Goal: Task Accomplishment & Management: Manage account settings

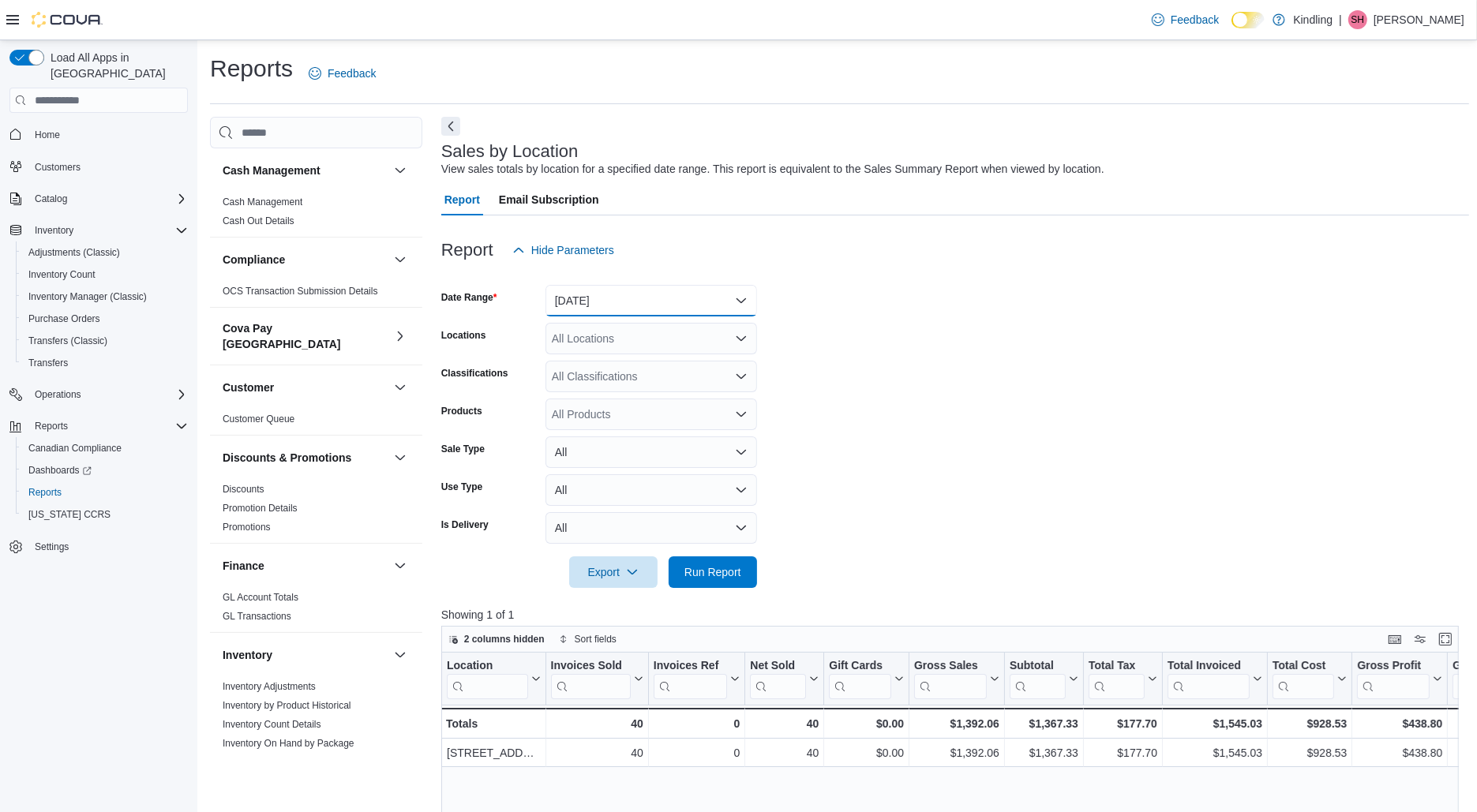
click at [686, 302] on button "Today" at bounding box center [651, 301] width 212 height 32
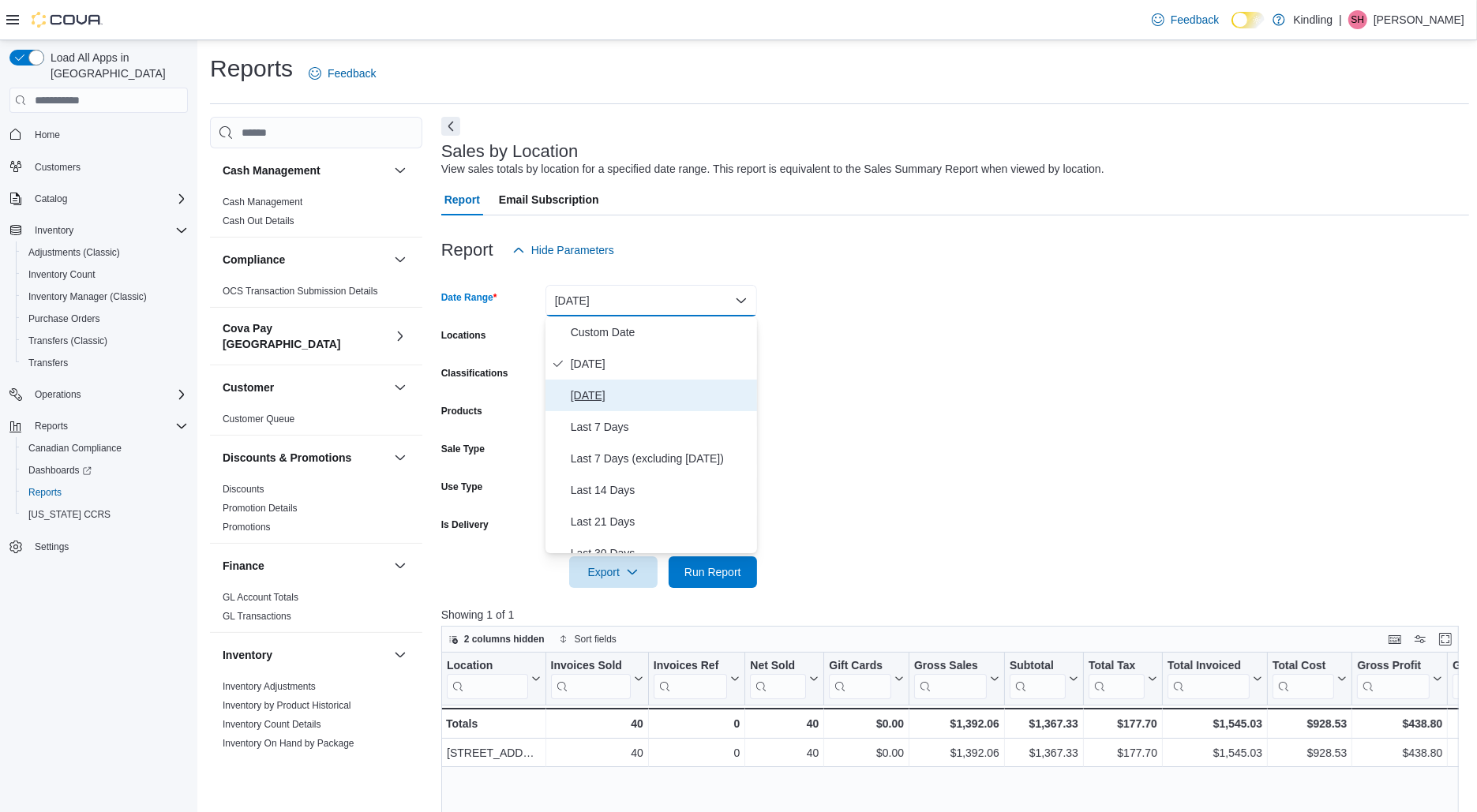
click at [649, 384] on button "Yesterday" at bounding box center [651, 395] width 212 height 32
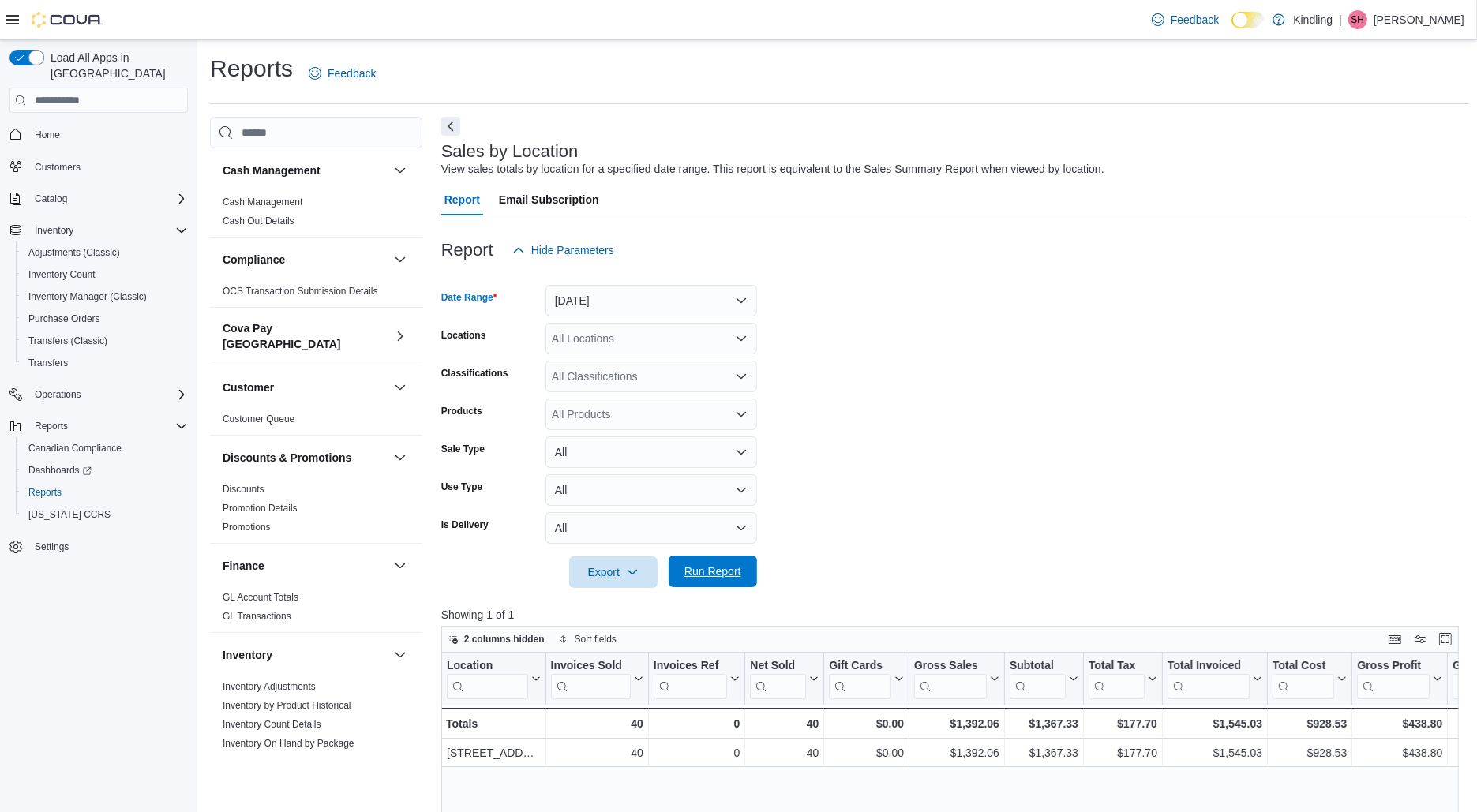
click at [696, 580] on span "Run Report" at bounding box center [712, 571] width 69 height 32
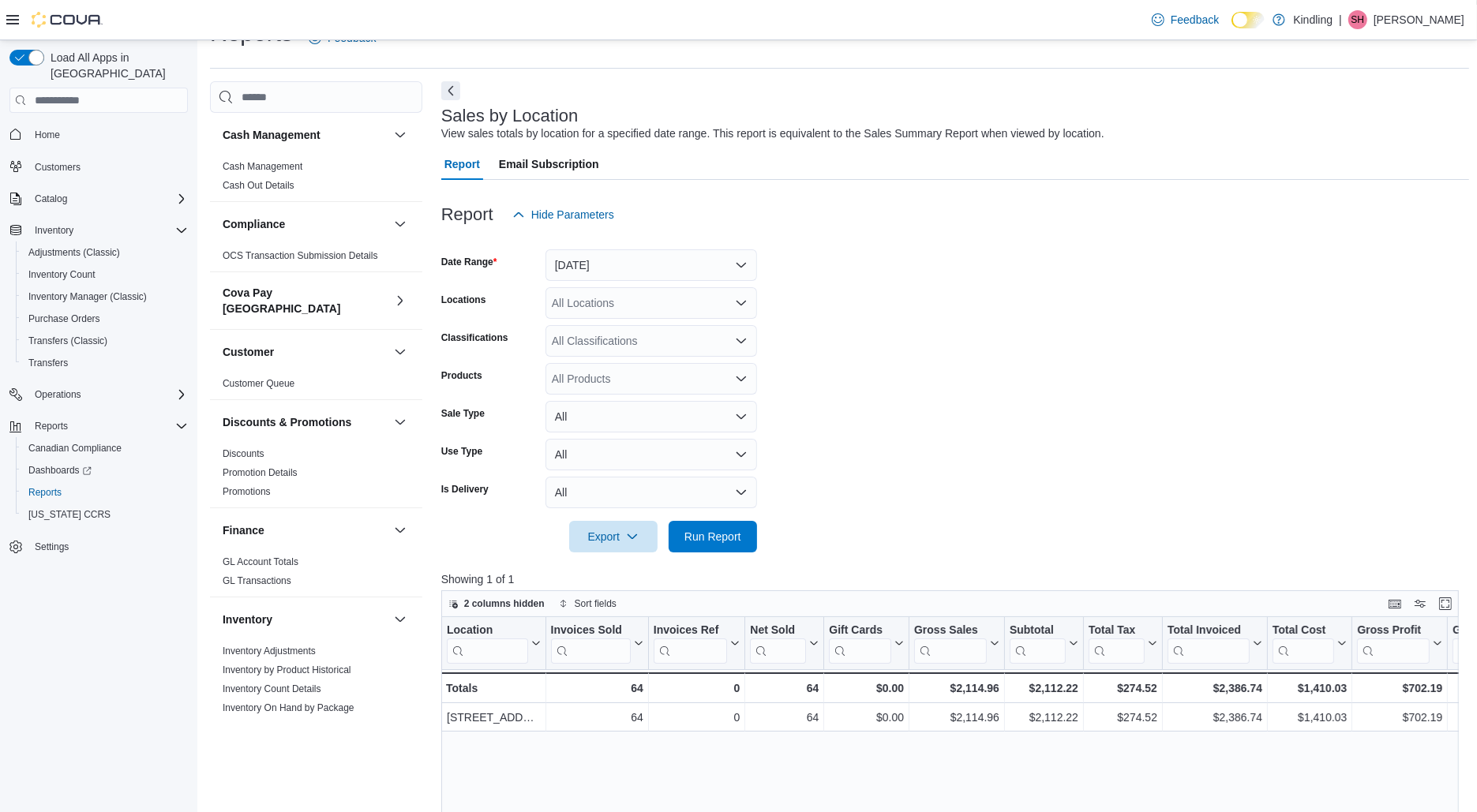
scroll to position [34, 0]
click at [660, 269] on button "Yesterday" at bounding box center [651, 267] width 212 height 32
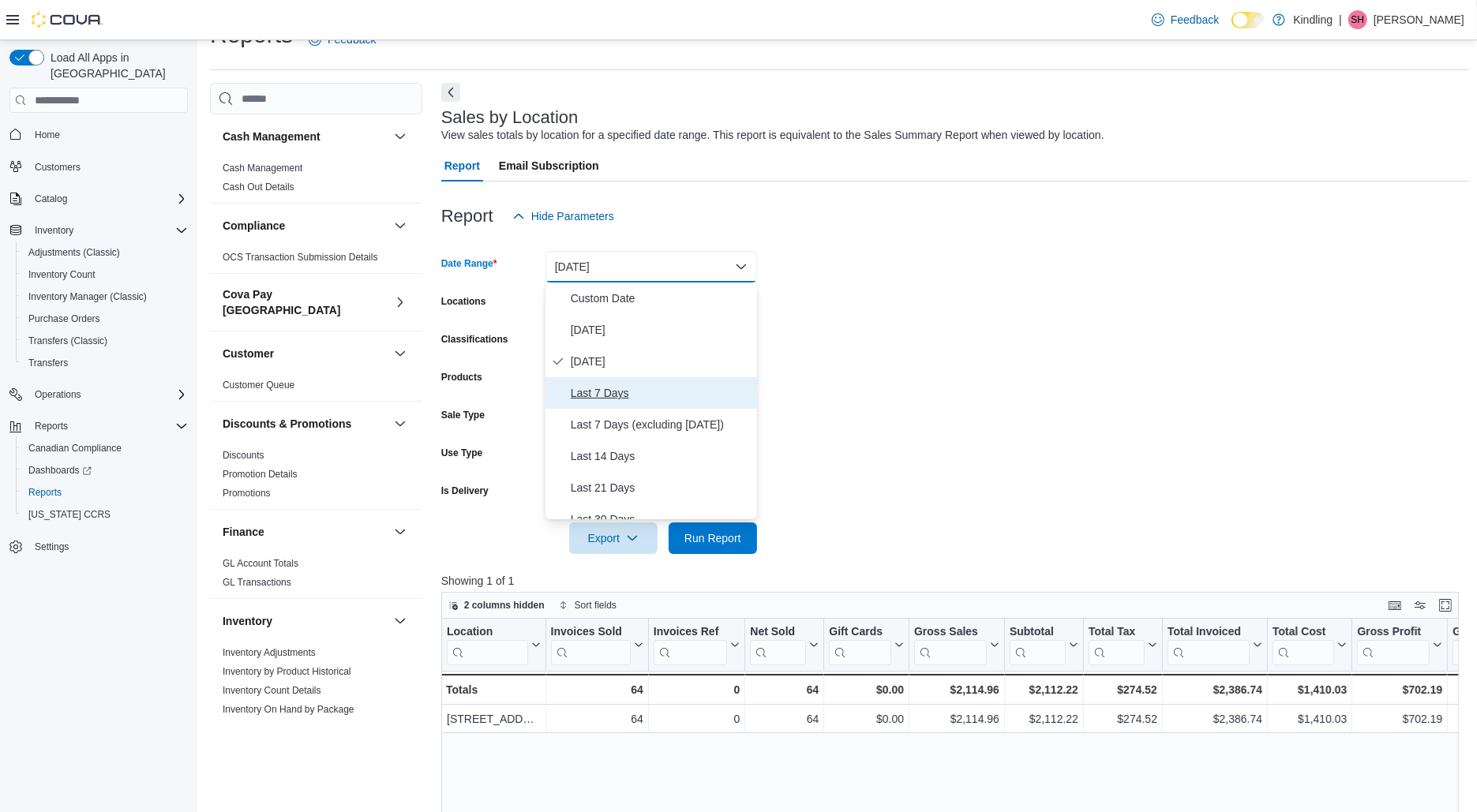
click at [644, 390] on span "Last 7 Days" at bounding box center [661, 393] width 180 height 19
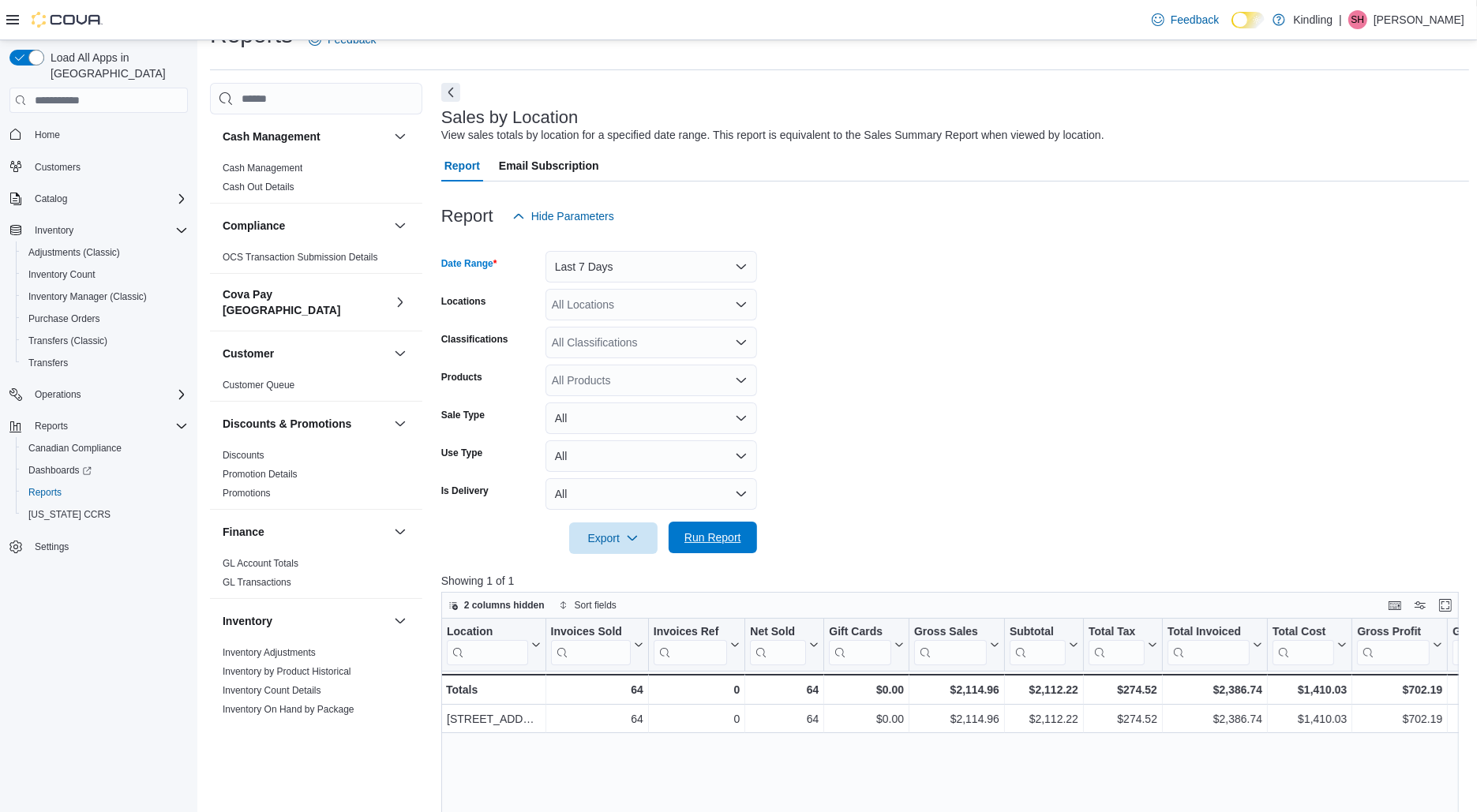
click at [700, 538] on span "Run Report" at bounding box center [713, 537] width 57 height 16
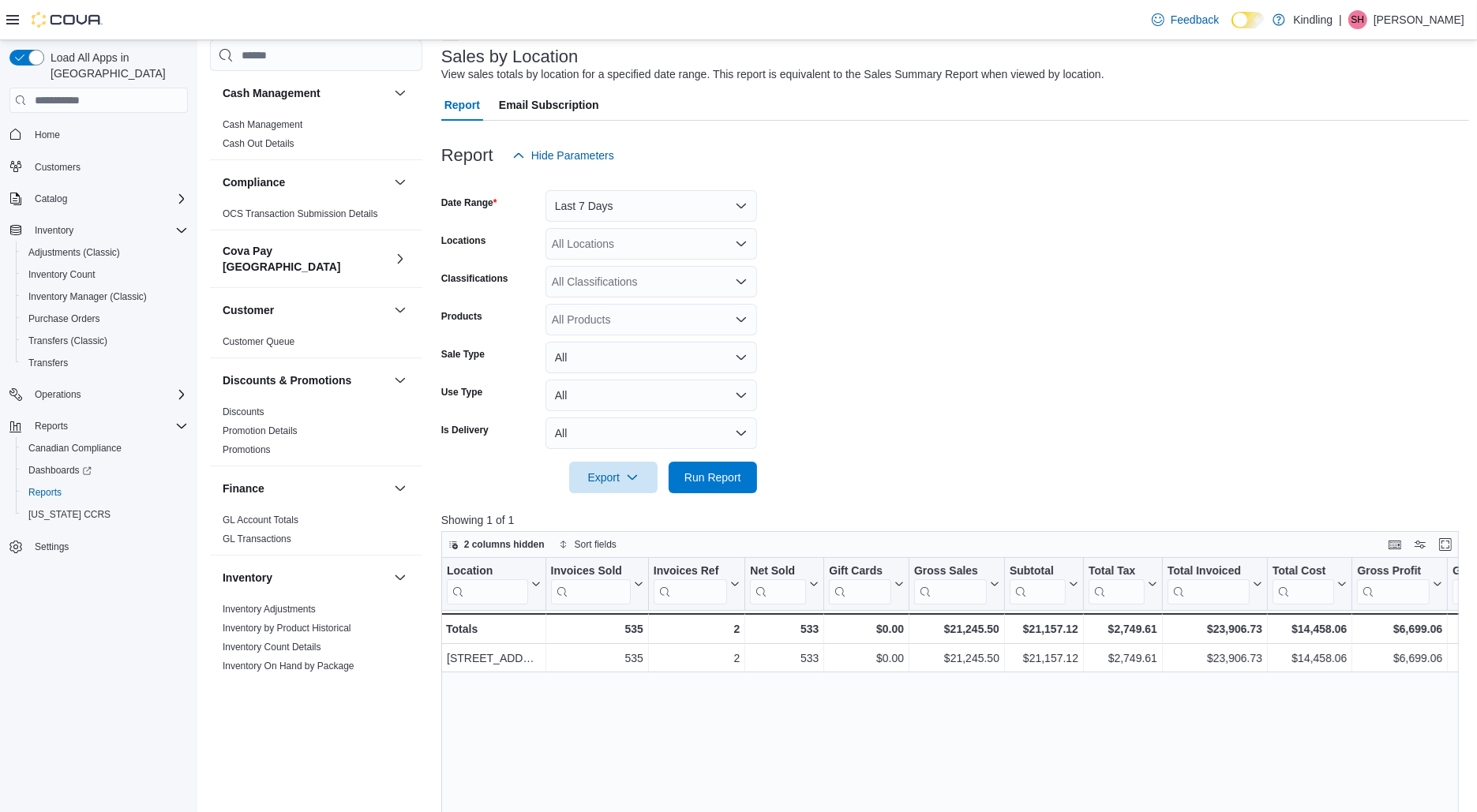
scroll to position [114, 0]
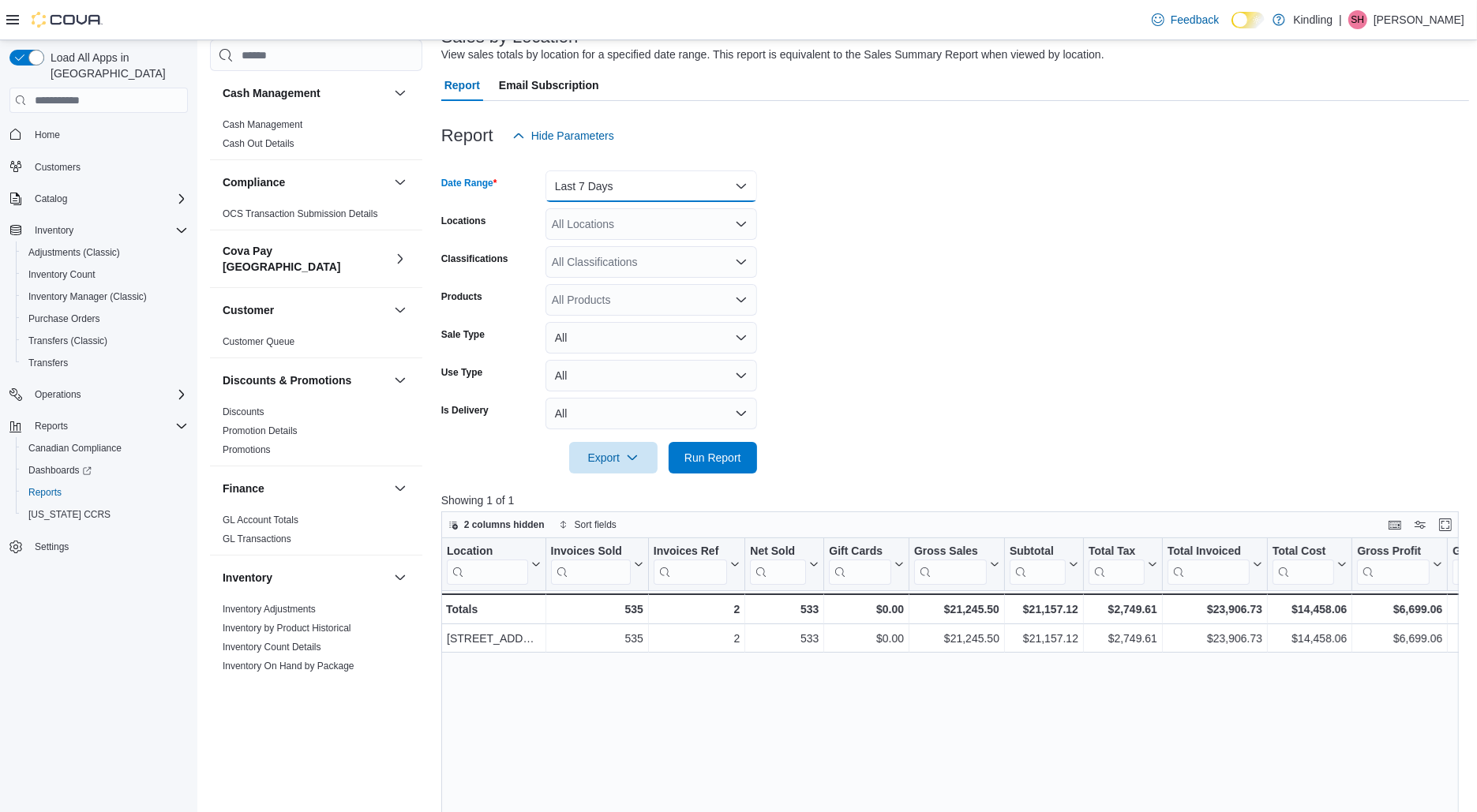
click at [653, 190] on button "Last 7 Days" at bounding box center [651, 186] width 212 height 32
click at [709, 348] on span "Last 7 Days (excluding today)" at bounding box center [661, 343] width 180 height 19
click at [726, 468] on span "Run Report" at bounding box center [712, 457] width 69 height 32
click at [717, 191] on button "Last 7 Days (excluding today)" at bounding box center [651, 186] width 212 height 32
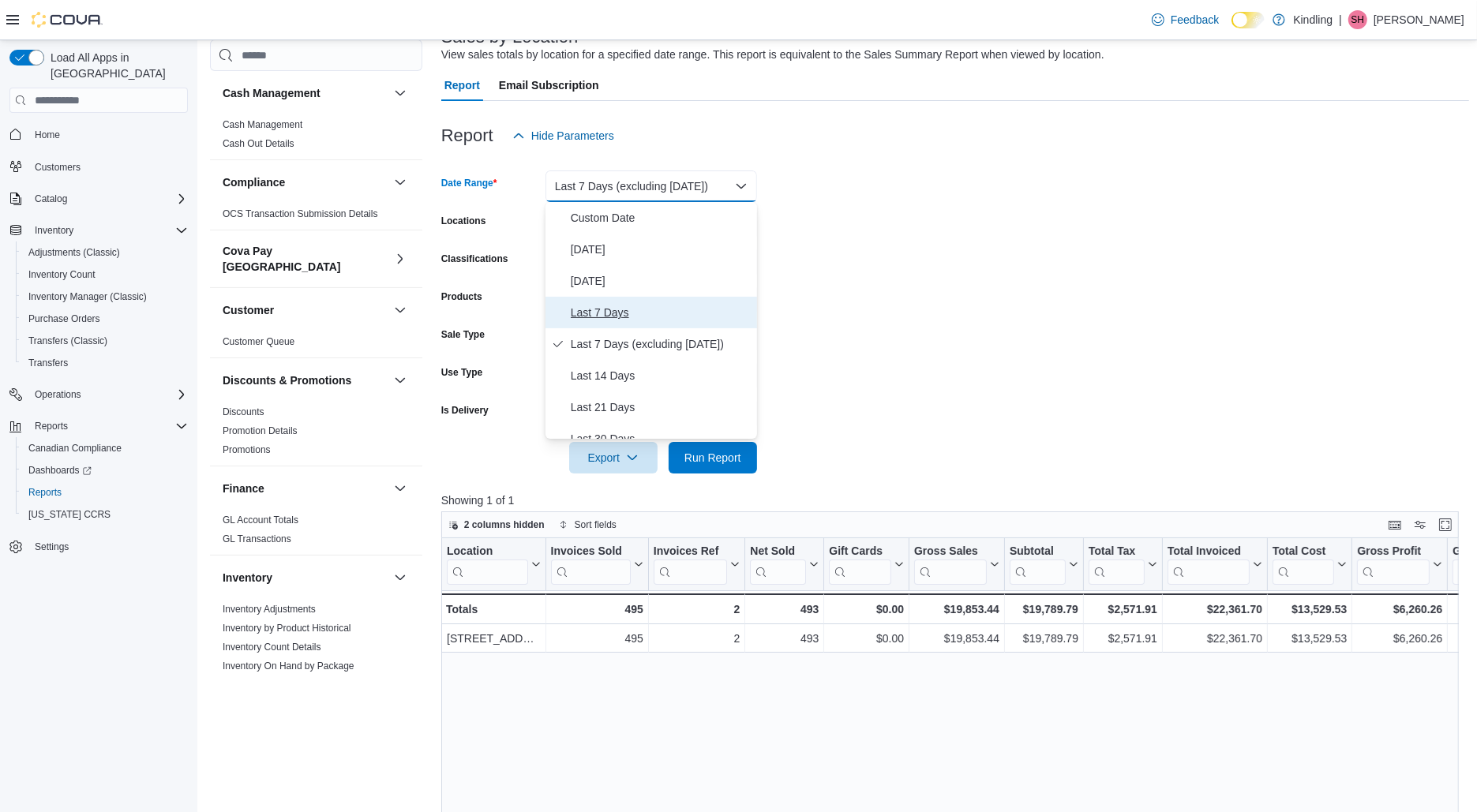
click at [681, 309] on span "Last 7 Days" at bounding box center [661, 312] width 180 height 19
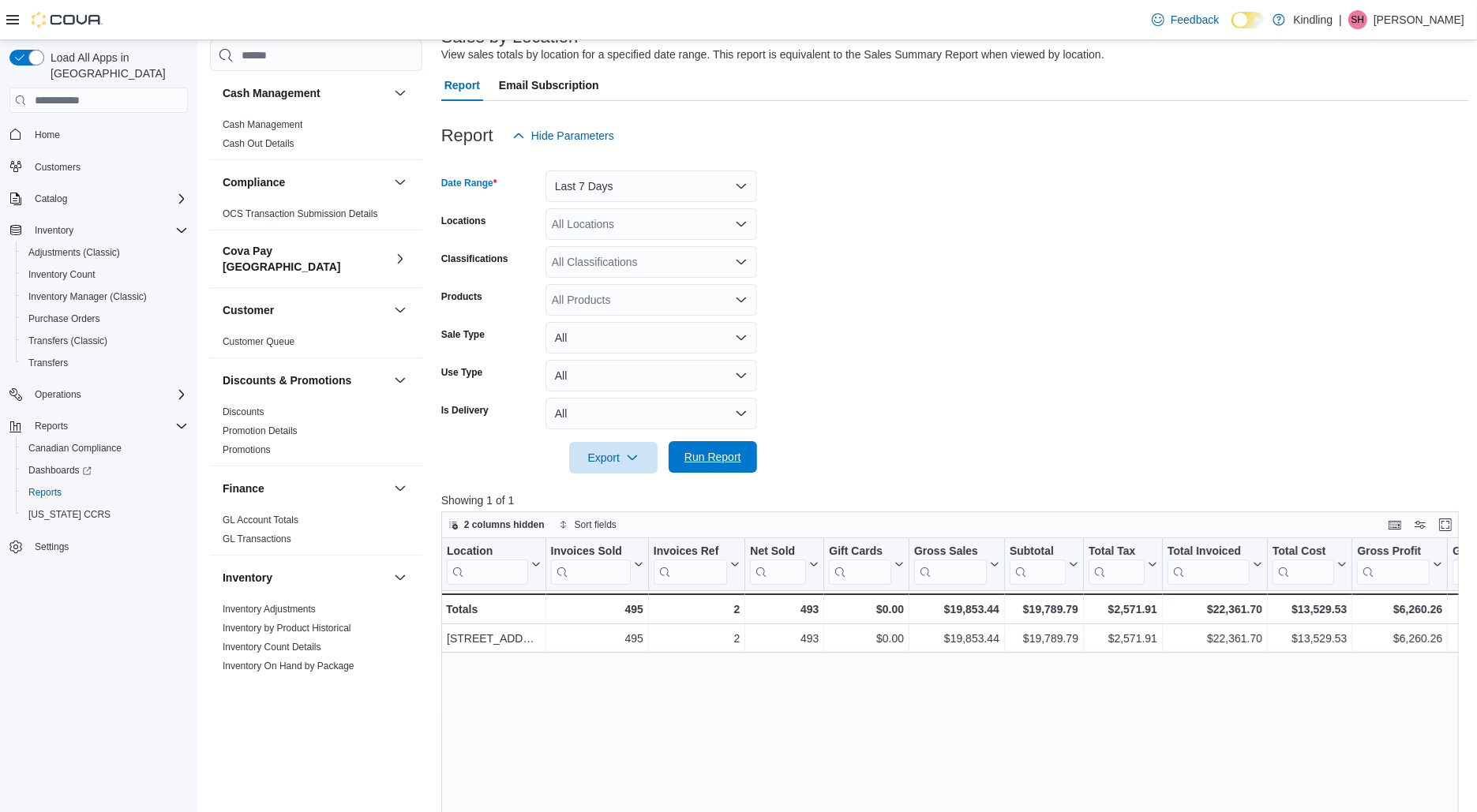
click at [718, 465] on span "Run Report" at bounding box center [712, 457] width 69 height 32
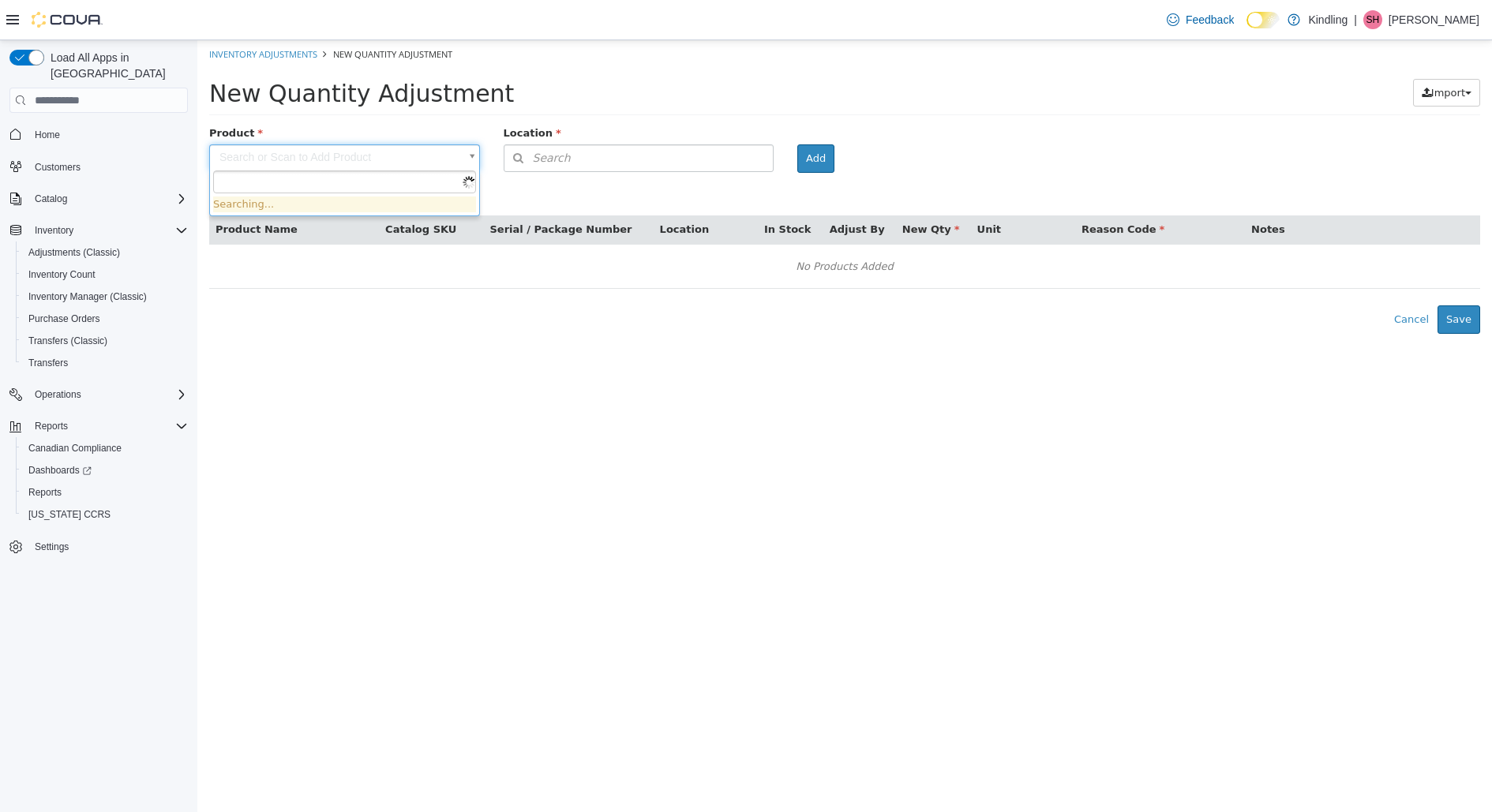
click at [297, 153] on body "× Inventory Adjustments New Quantity Adjustment New Quantity Adjustment Import …" at bounding box center [845, 187] width 1294 height 293
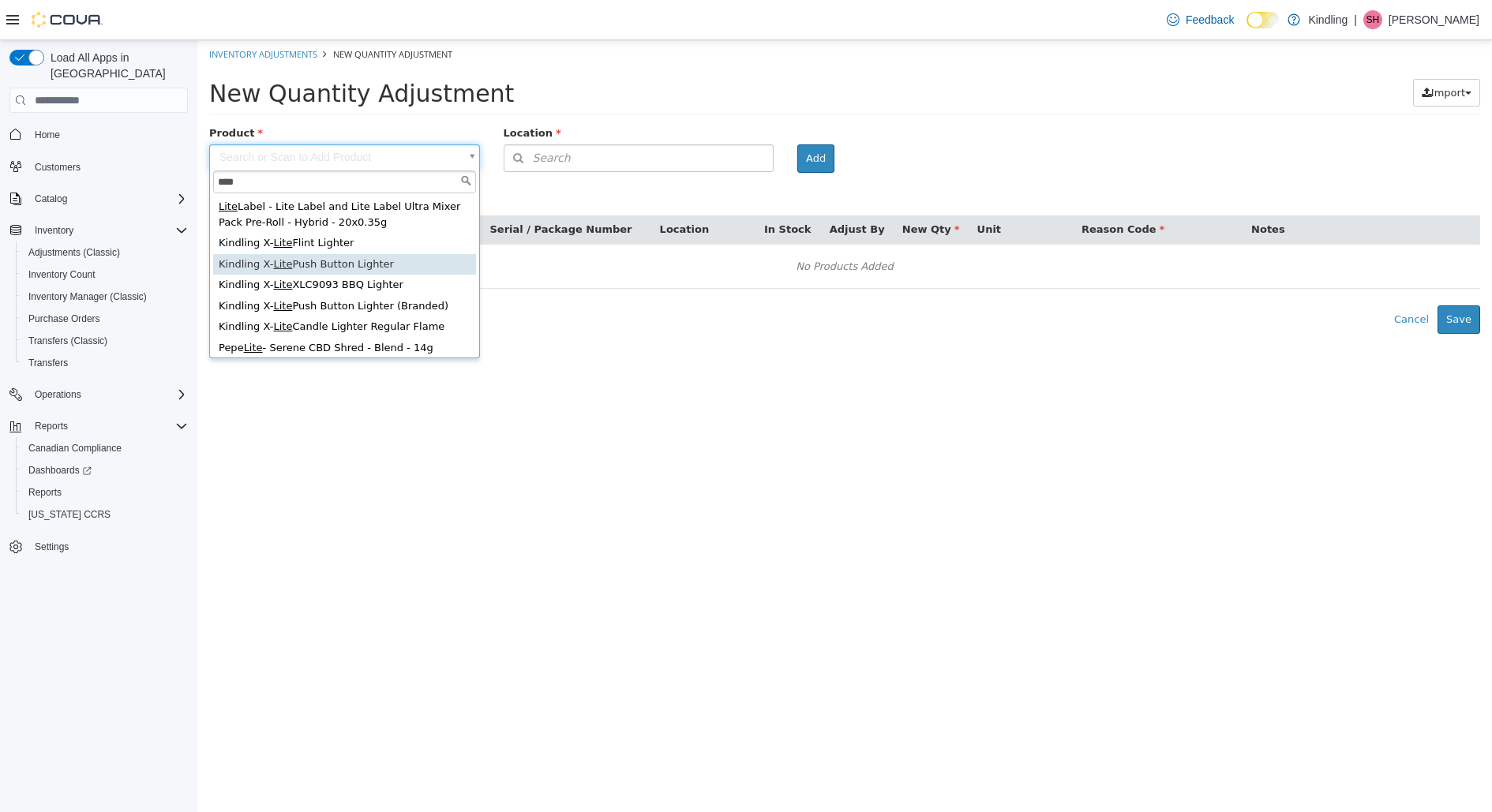
type input "****"
type input "**********"
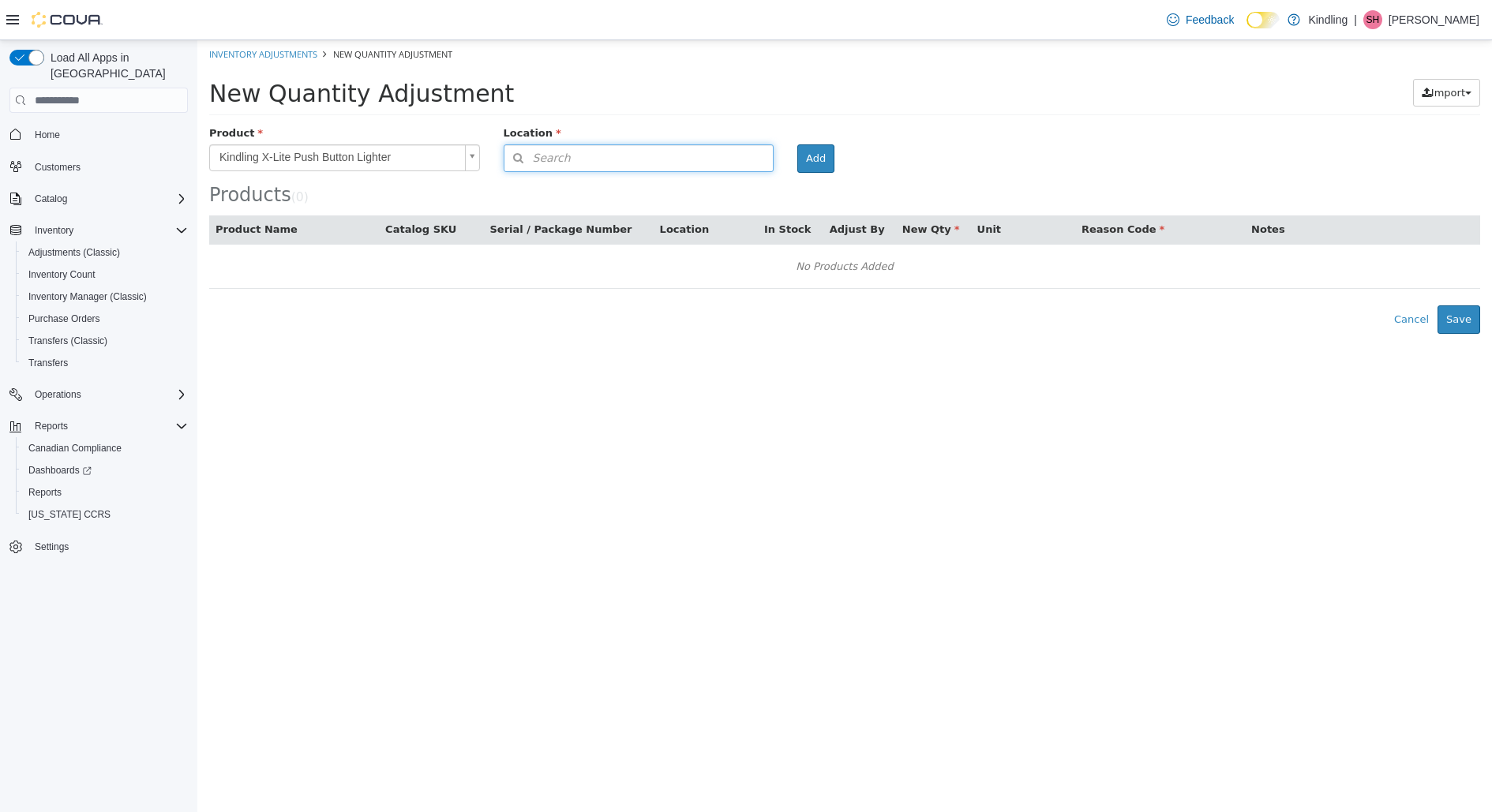
click at [610, 157] on button "Search" at bounding box center [639, 158] width 271 height 28
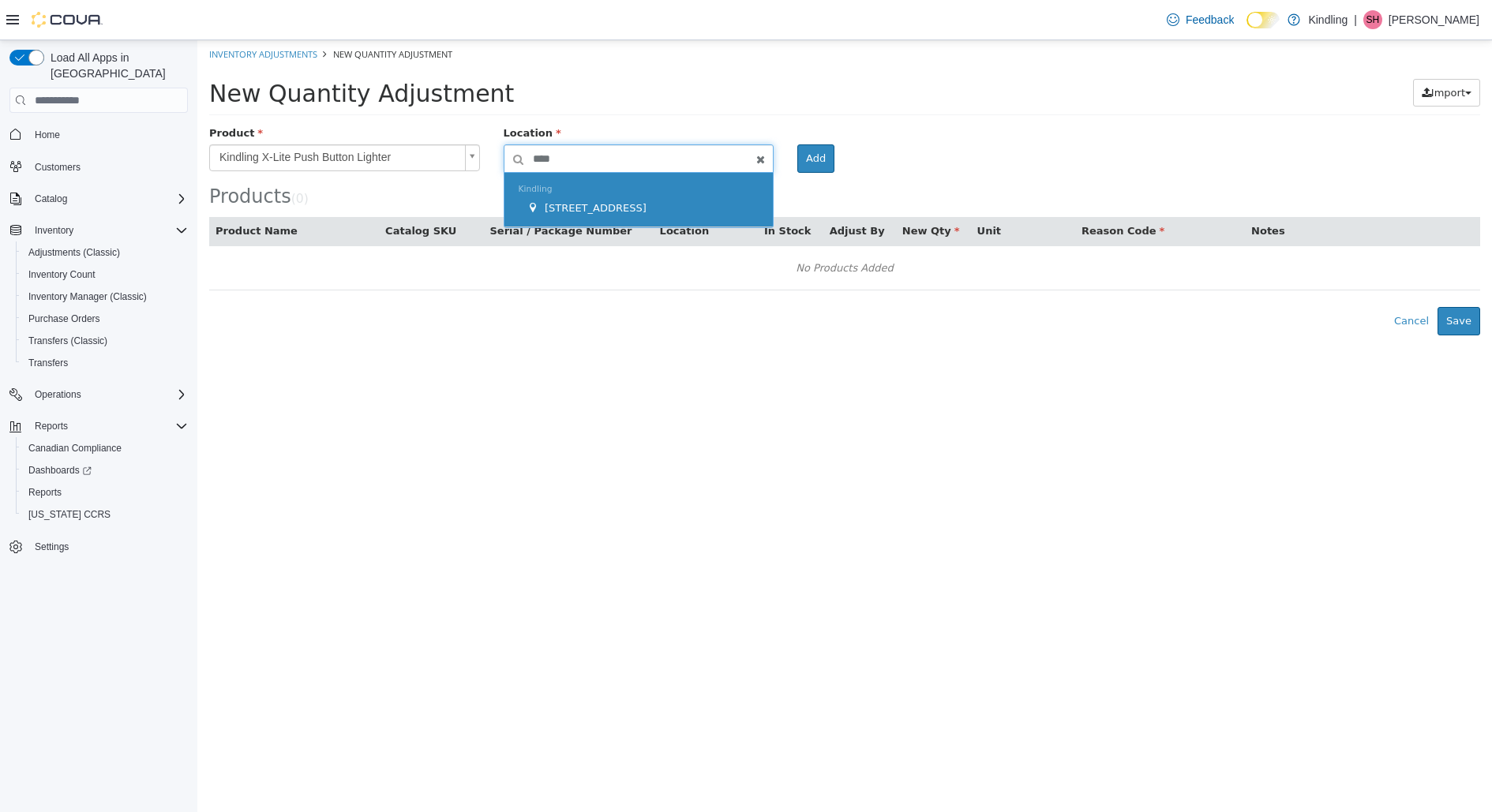
type input "****"
click at [700, 213] on div "Kindling [STREET_ADDRESS]" at bounding box center [639, 199] width 269 height 54
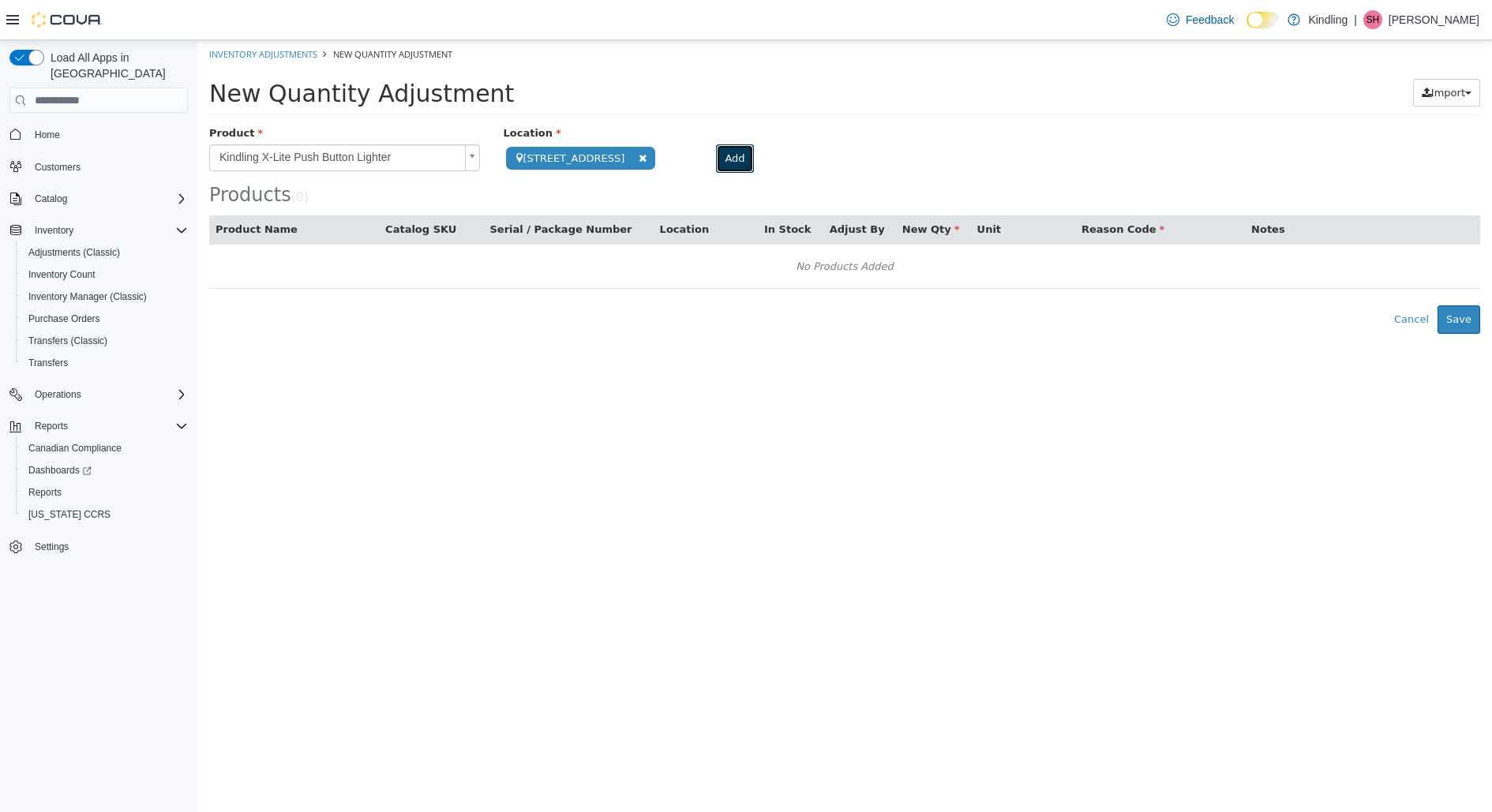
click at [716, 162] on button "Add" at bounding box center [734, 158] width 37 height 28
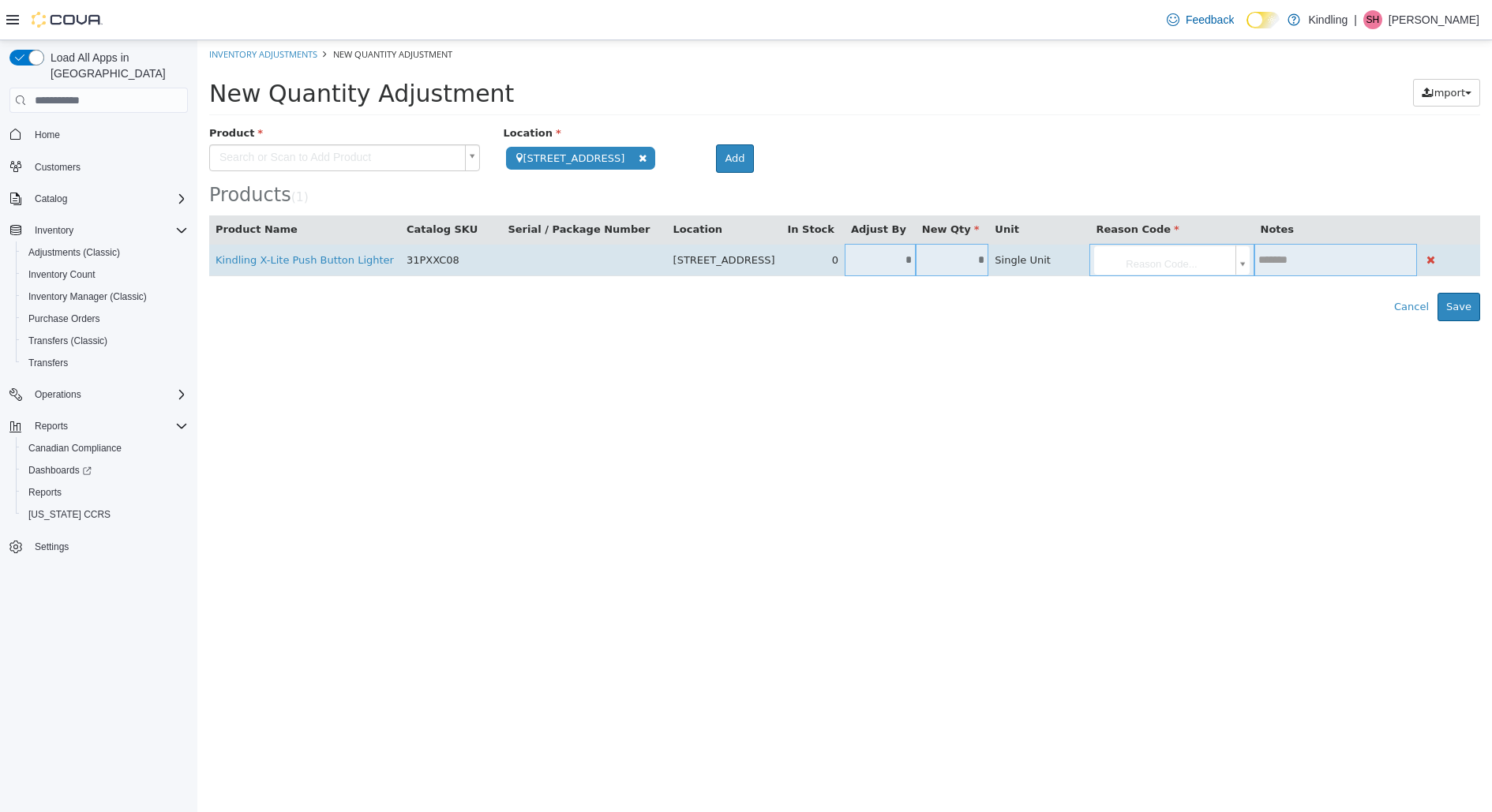
click at [963, 257] on input "*" at bounding box center [952, 260] width 73 height 12
type input "**"
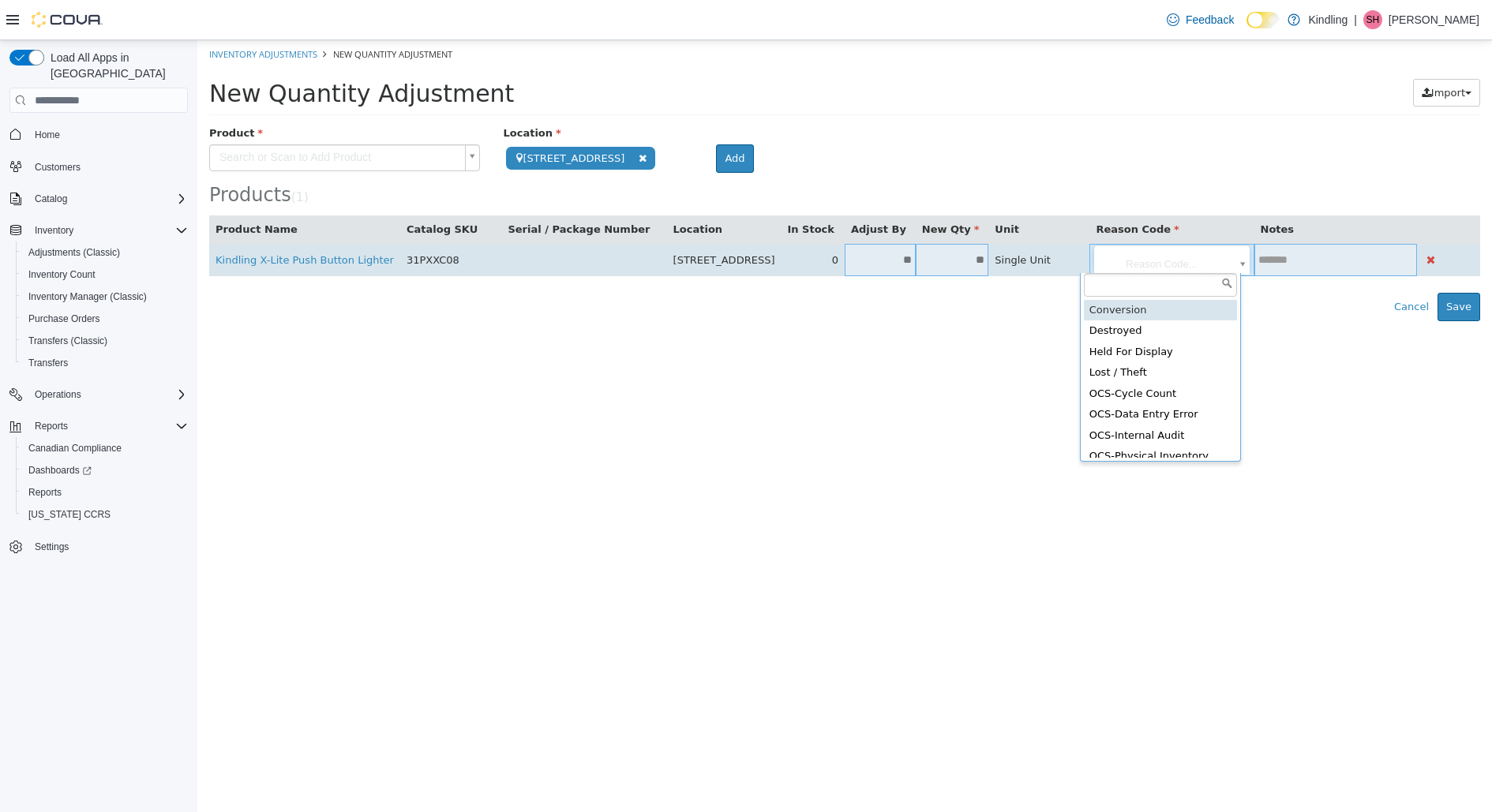
click at [1208, 261] on body "**********" at bounding box center [845, 180] width 1294 height 281
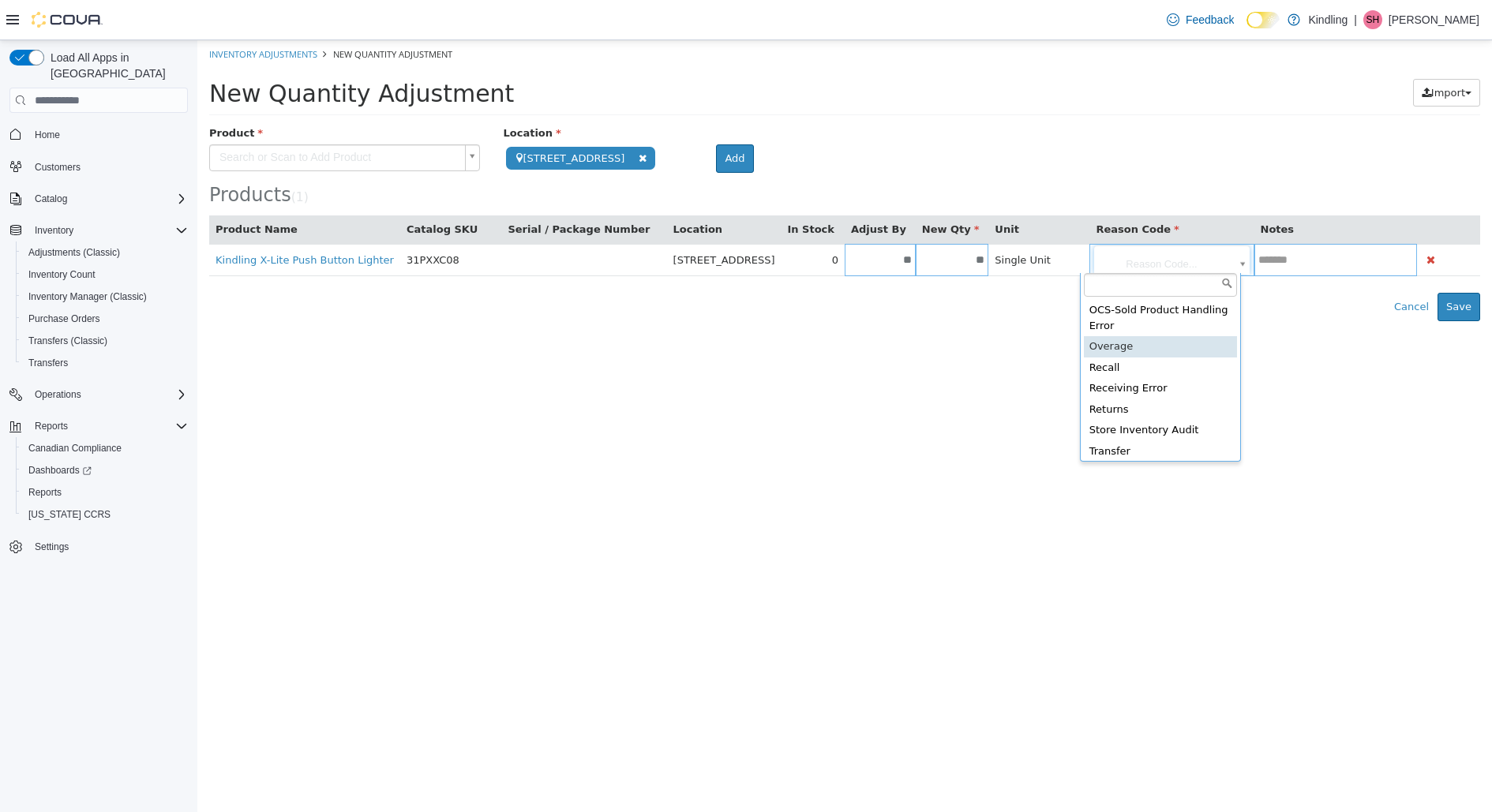
scroll to position [279, 0]
click at [774, 321] on html "**********" at bounding box center [845, 180] width 1294 height 281
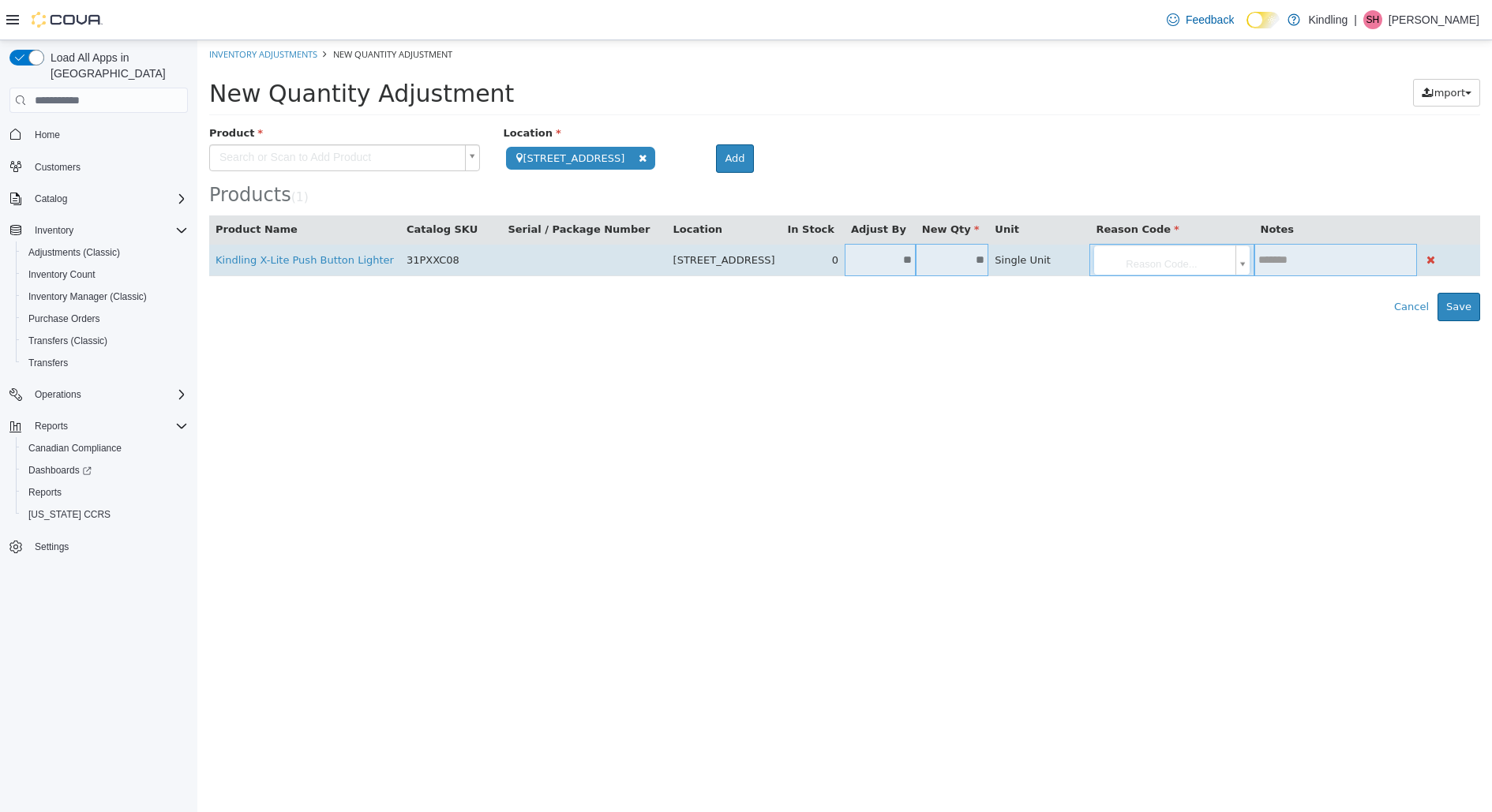
scroll to position [0, 0]
click at [1203, 266] on body "**********" at bounding box center [845, 180] width 1294 height 281
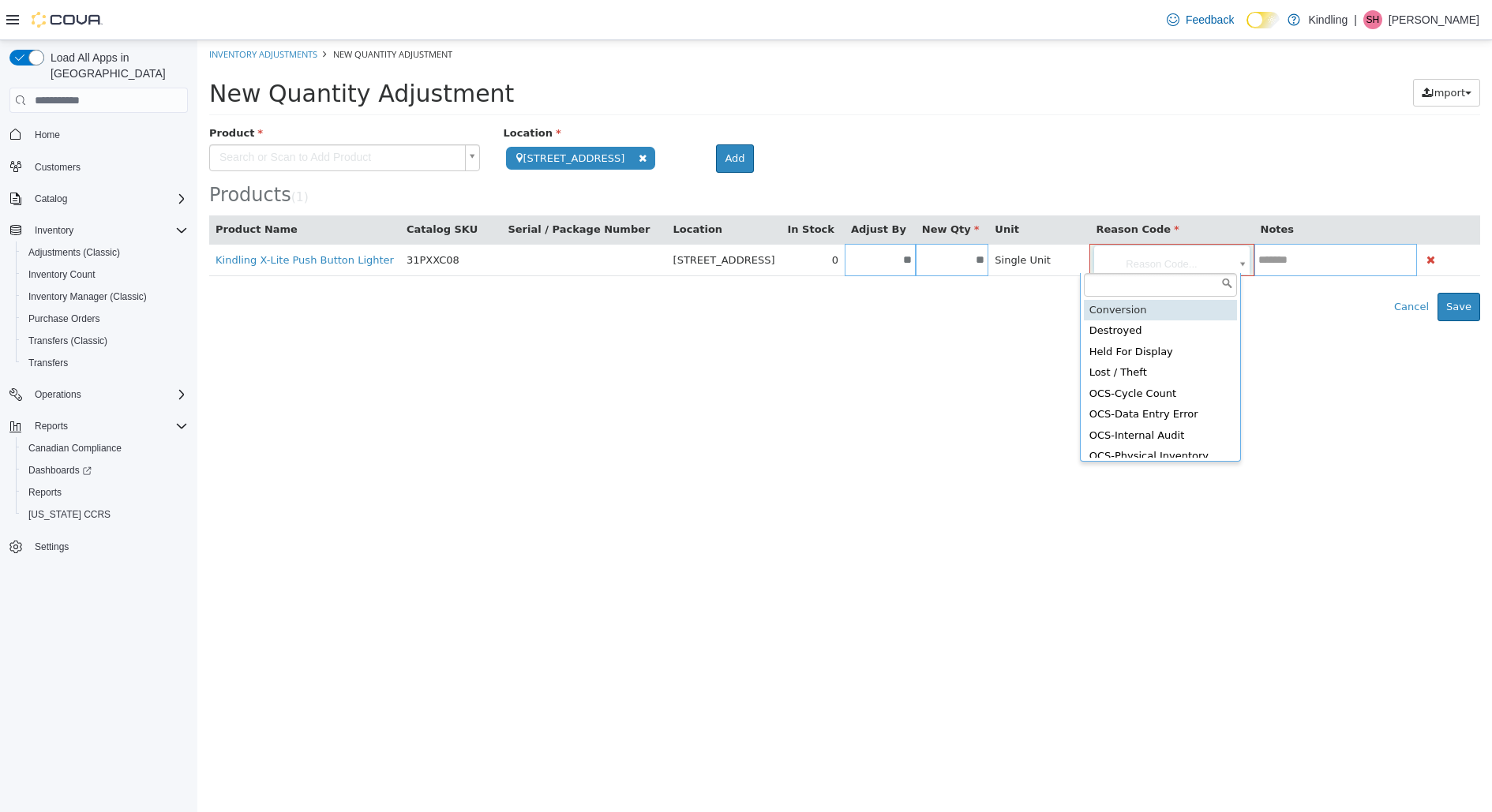
type input "**********"
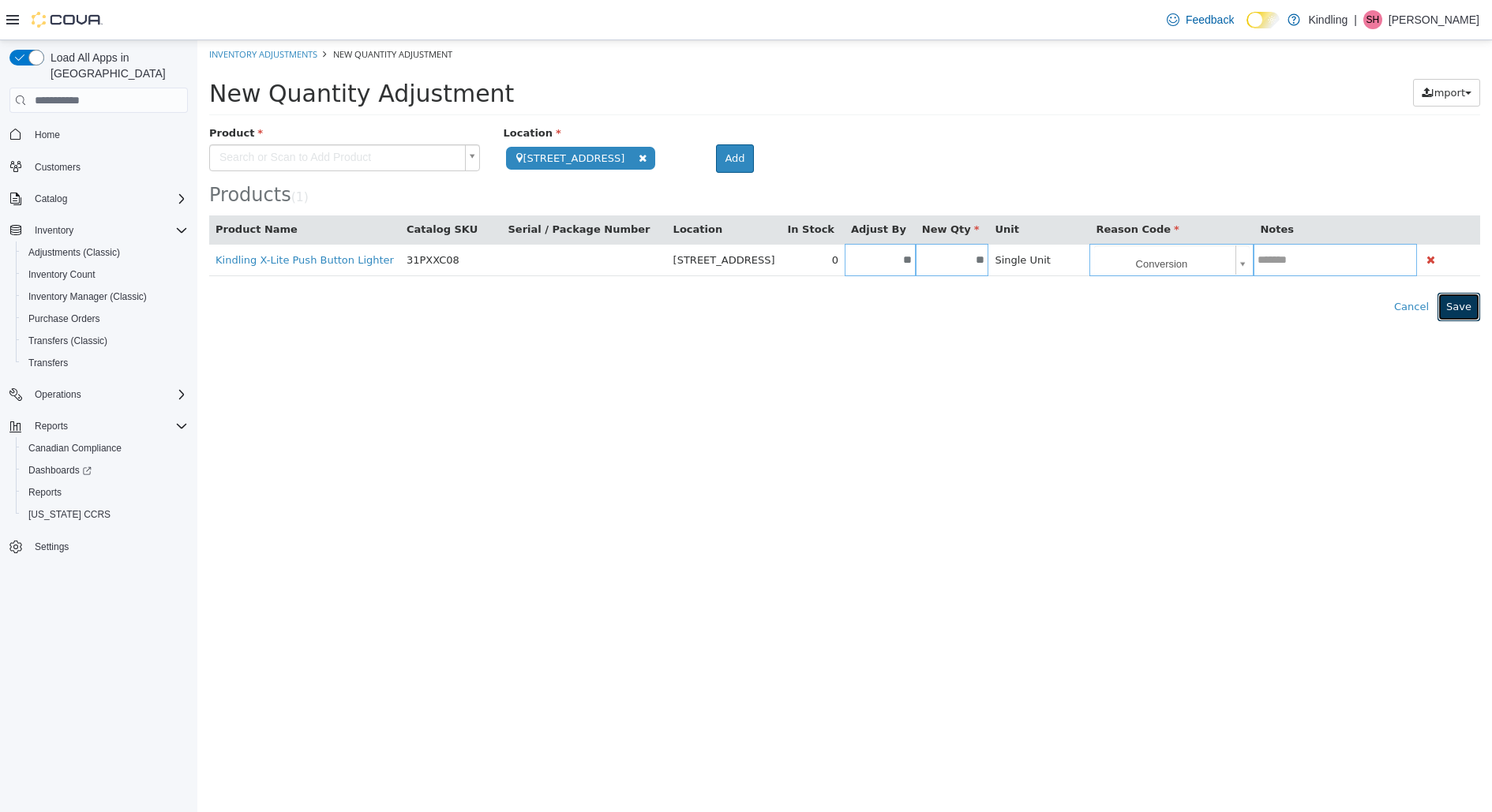
click at [1463, 303] on button "Save" at bounding box center [1458, 307] width 43 height 28
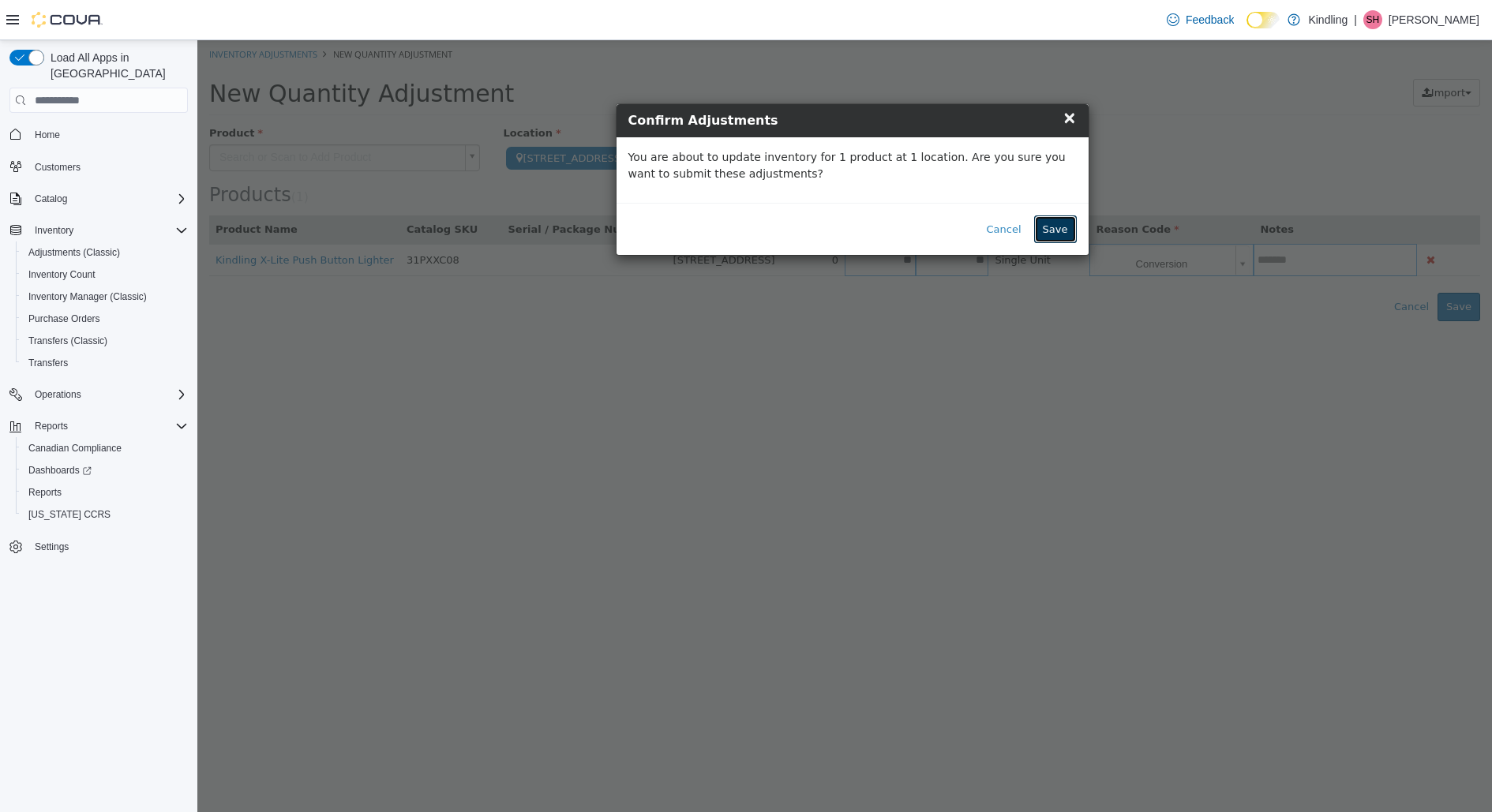
click at [1072, 234] on button "Save" at bounding box center [1055, 229] width 43 height 28
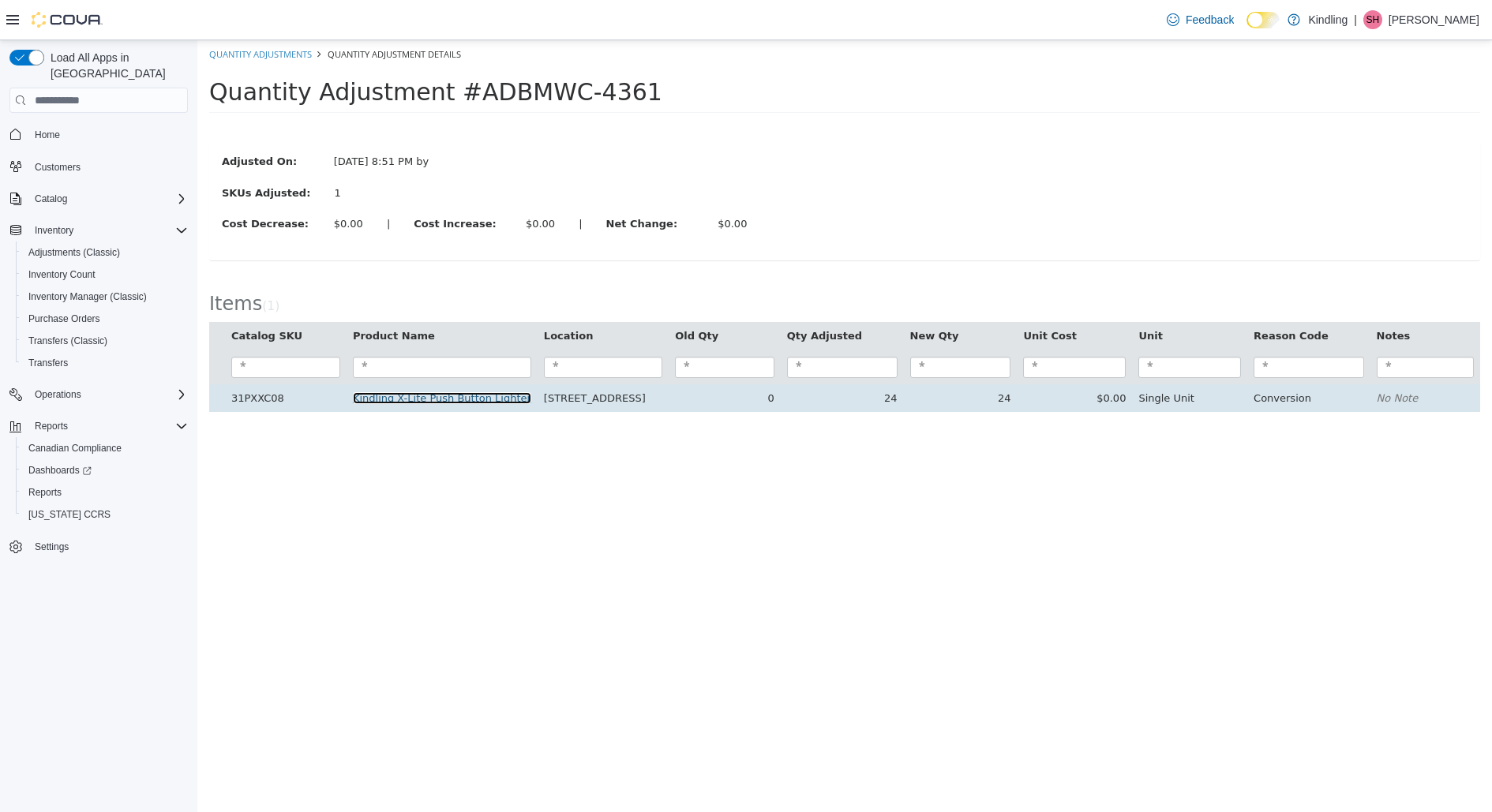
click at [479, 397] on link "Kindling X-Lite Push Button Lighter" at bounding box center [442, 398] width 178 height 12
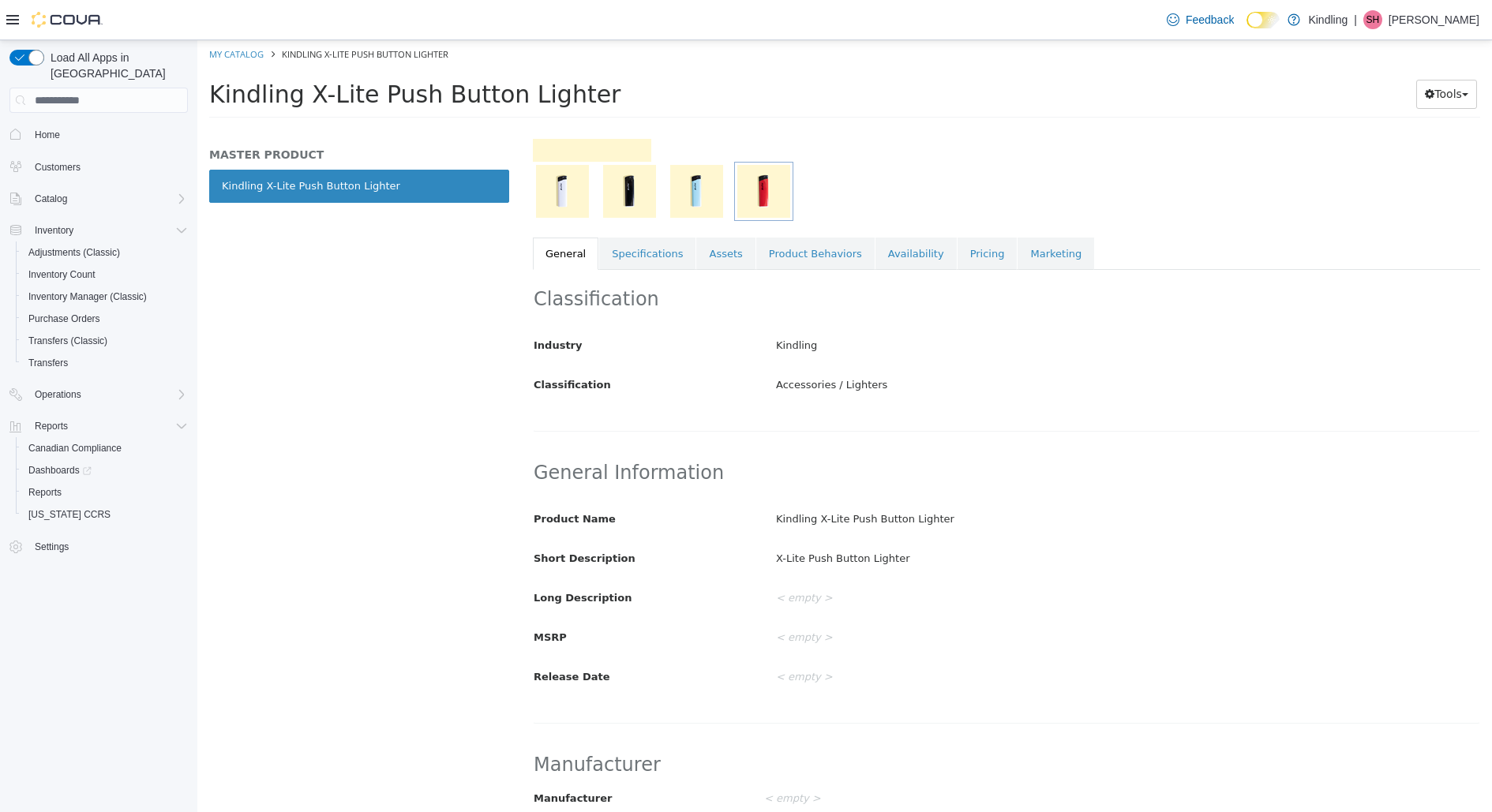
scroll to position [186, 0]
click at [962, 253] on link "Pricing" at bounding box center [987, 256] width 60 height 33
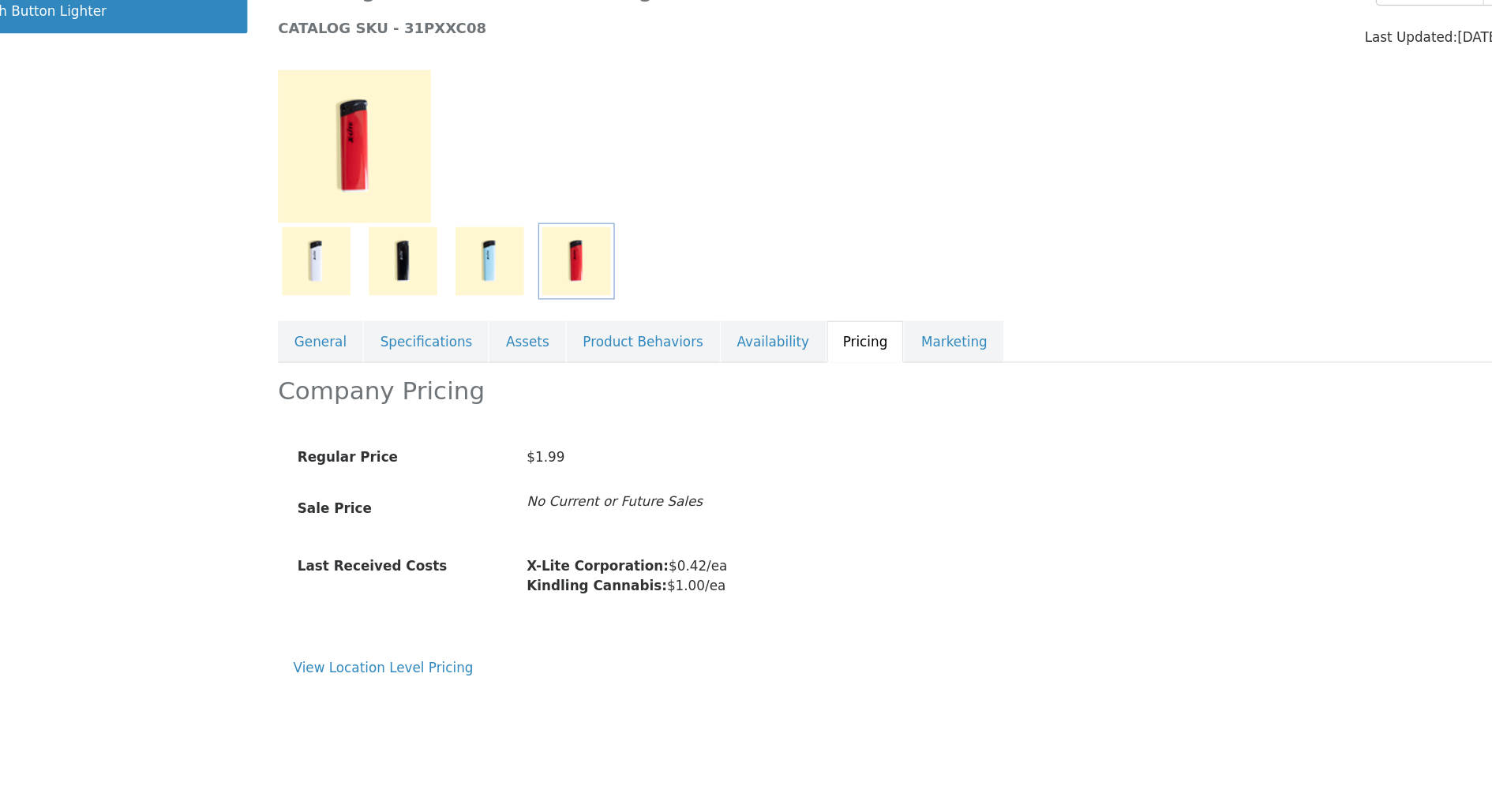
click at [390, 330] on div "Regular Price $1.99 Sale Price No Current or Future Sales" at bounding box center [538, 332] width 686 height 61
click at [405, 307] on div "$1.99" at bounding box center [627, 315] width 533 height 28
click at [312, 479] on link "View Location Level Pricing" at bounding box center [261, 478] width 139 height 12
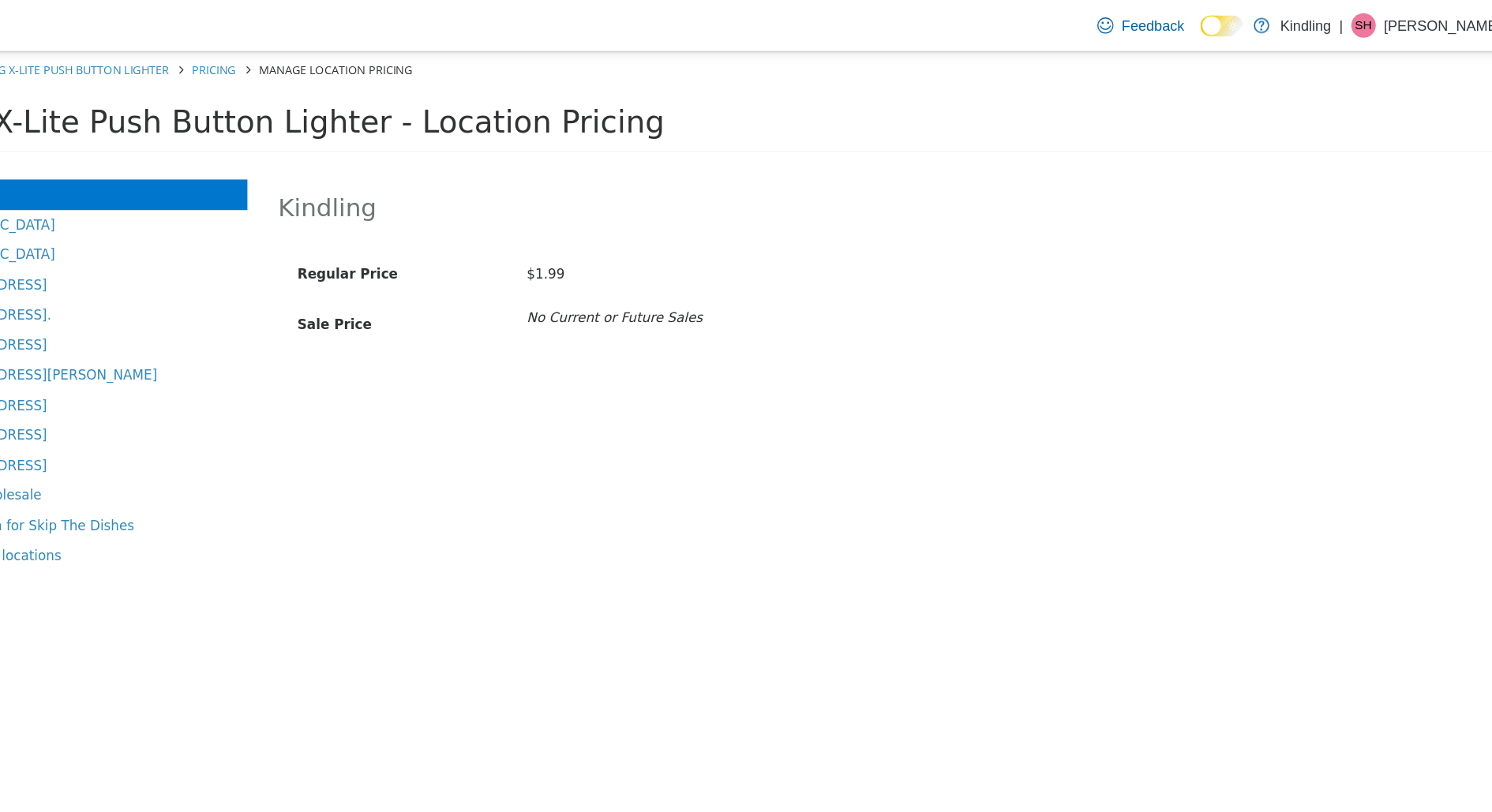
click at [531, 247] on div "Regular Price $1.99 Sale Price No Current or Future Sales" at bounding box center [538, 241] width 686 height 61
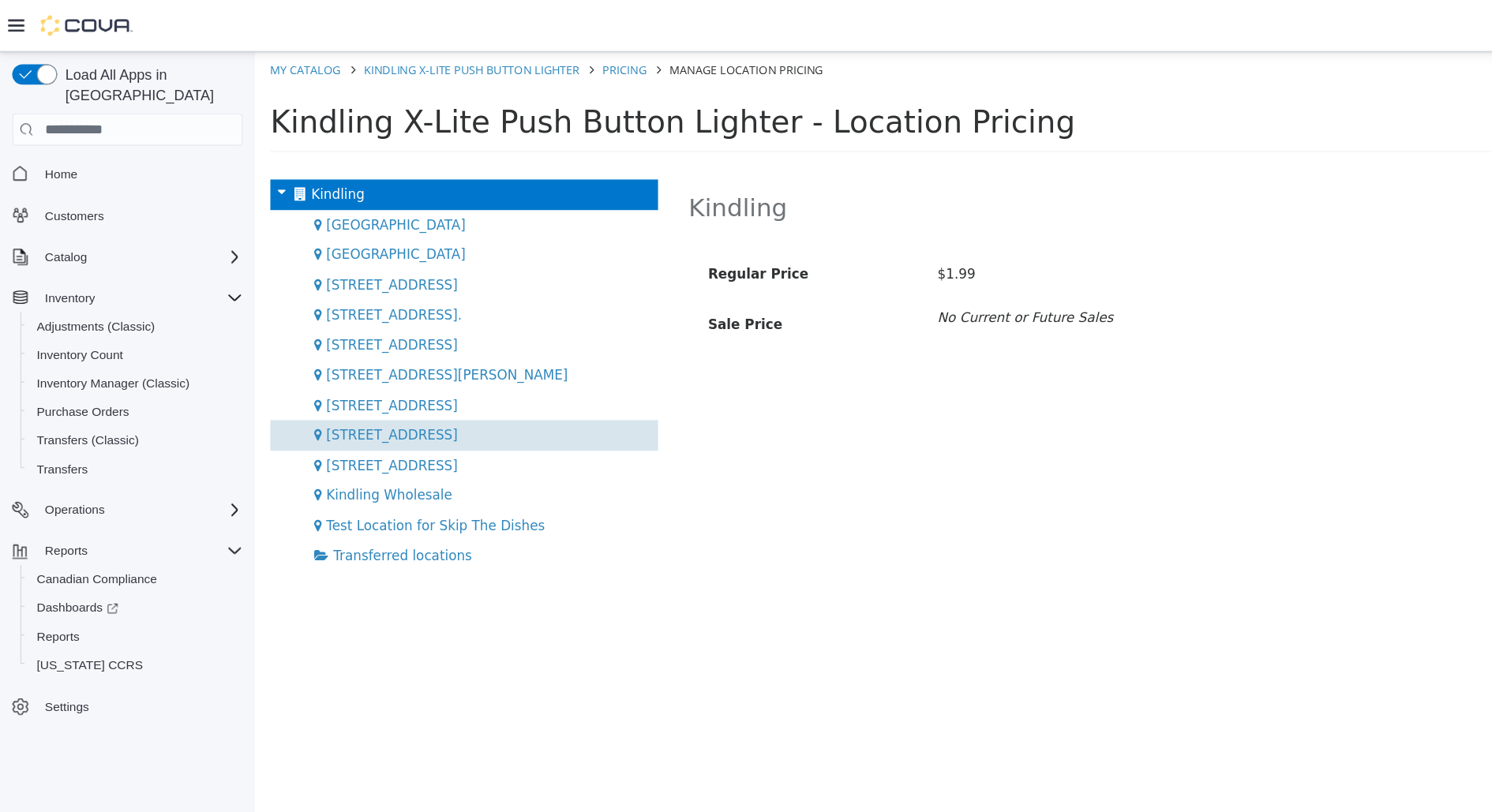
click at [395, 353] on div "[STREET_ADDRESS]" at bounding box center [417, 348] width 300 height 23
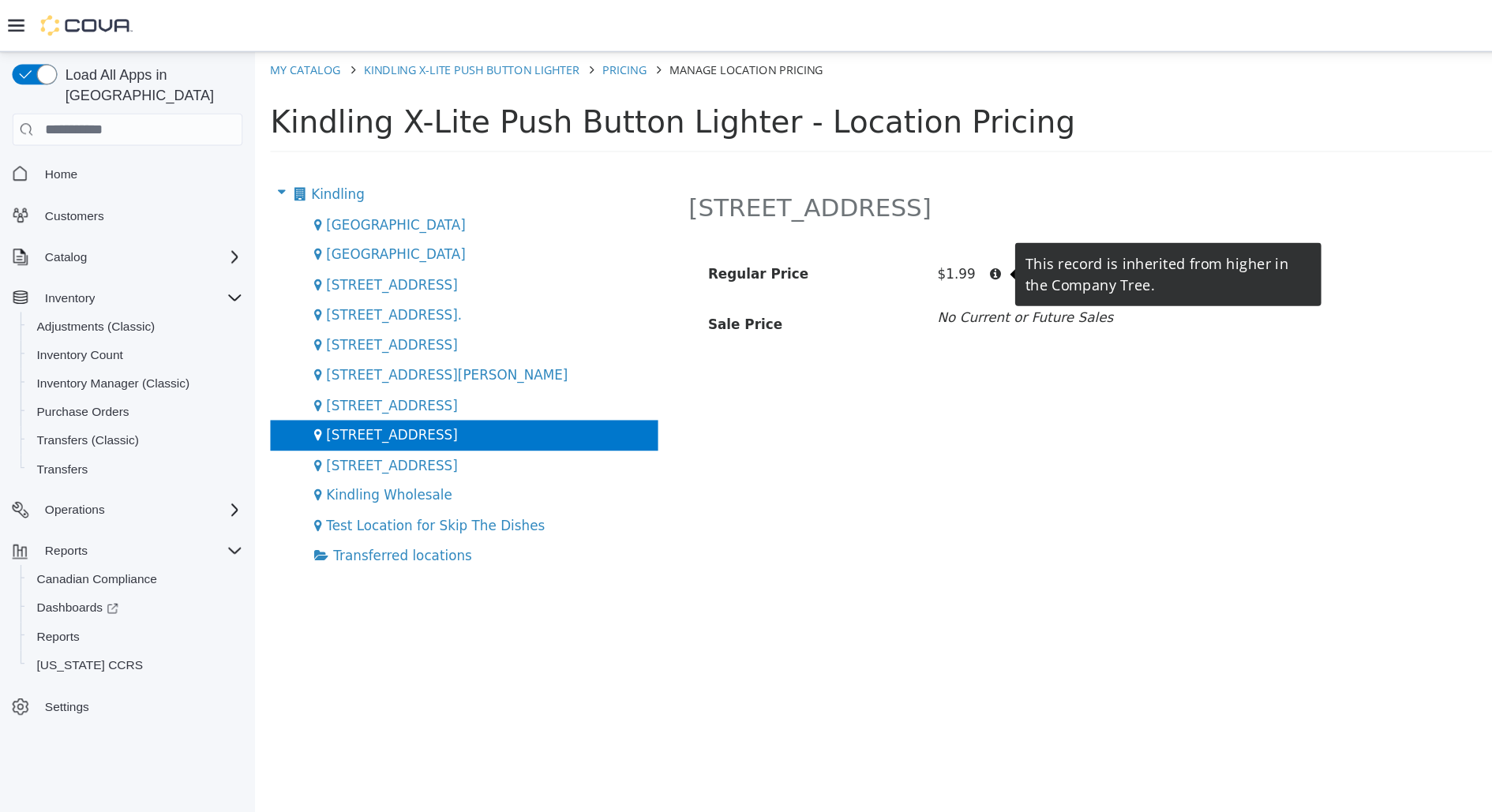
click at [825, 221] on icon at bounding box center [827, 223] width 24 height 10
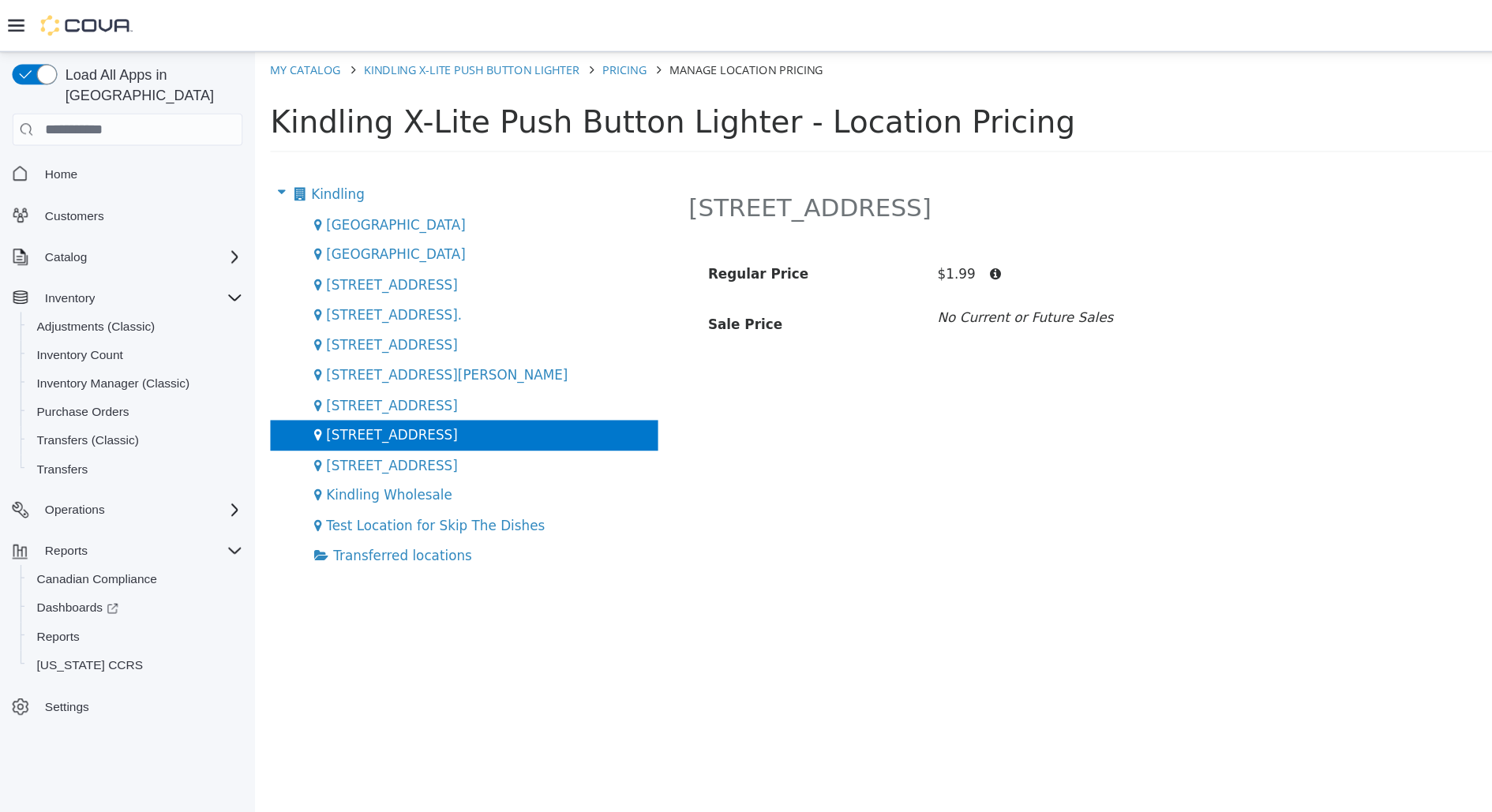
click at [860, 188] on div "35 Pine Street Regular Price $1.99 Sale Price No Current or Future Sales" at bounding box center [1064, 487] width 971 height 673
